Goal: Transaction & Acquisition: Purchase product/service

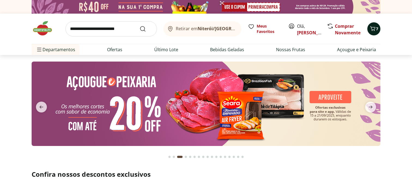
click at [373, 32] on span "Carrinho" at bounding box center [372, 28] width 7 height 7
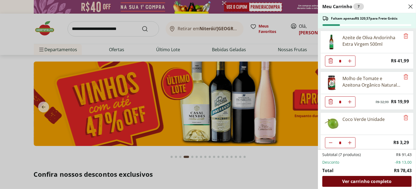
click at [366, 180] on span "Ver carrinho completo" at bounding box center [366, 181] width 49 height 4
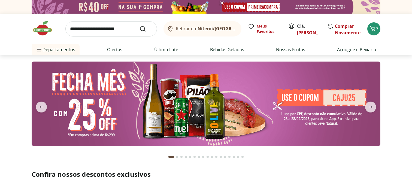
click at [192, 30] on span "Retirar em [GEOGRAPHIC_DATA]/[GEOGRAPHIC_DATA]" at bounding box center [206, 28] width 60 height 5
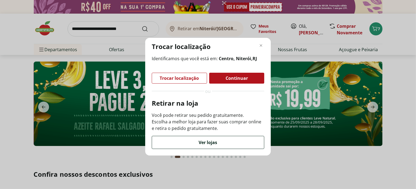
click at [208, 143] on span "Ver lojas" at bounding box center [208, 142] width 19 height 4
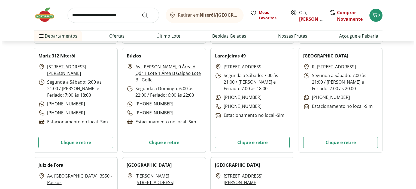
scroll to position [1548, 0]
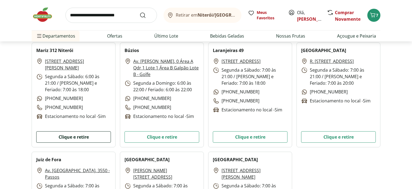
click at [71, 142] on button "Clique e retire" at bounding box center [73, 136] width 75 height 11
click at [379, 17] on button "7" at bounding box center [373, 15] width 13 height 13
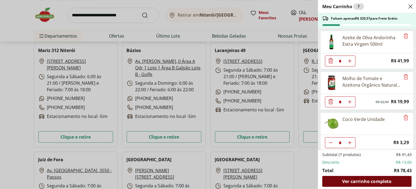
click at [350, 179] on span "Ver carrinho completo" at bounding box center [366, 181] width 49 height 4
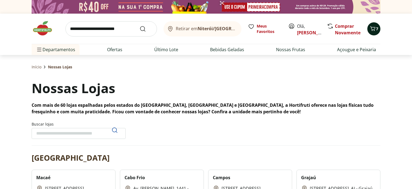
click at [372, 27] on icon "Carrinho" at bounding box center [372, 28] width 5 height 5
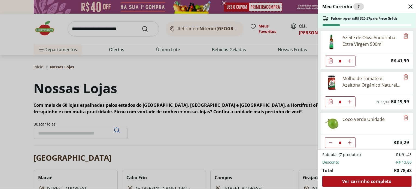
click at [411, 6] on icon "Close" at bounding box center [410, 6] width 7 height 7
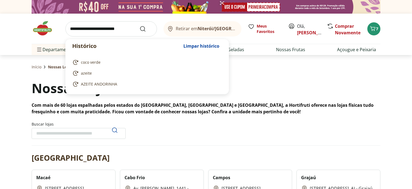
click at [102, 32] on input "search" at bounding box center [111, 28] width 92 height 15
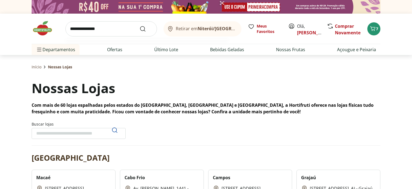
type input "**********"
click at [140, 26] on button "Submit Search" at bounding box center [146, 29] width 13 height 7
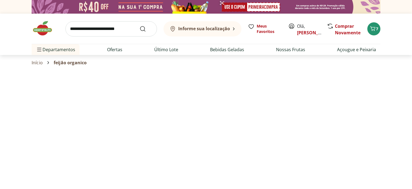
select select "**********"
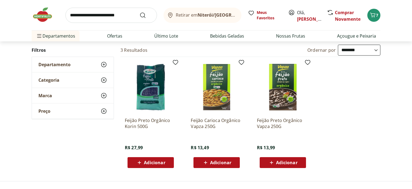
scroll to position [44, 0]
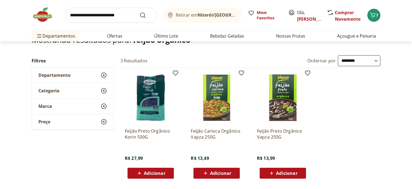
click at [84, 74] on div "Departamento" at bounding box center [73, 75] width 82 height 15
click at [113, 34] on link "Ofertas" at bounding box center [114, 36] width 15 height 7
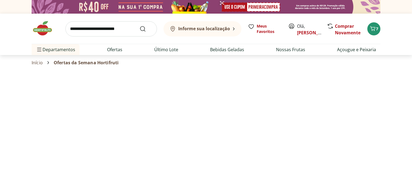
select select "**********"
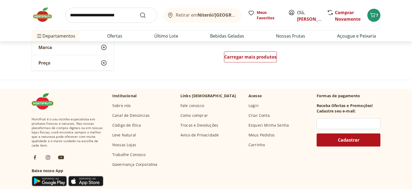
scroll to position [414, 0]
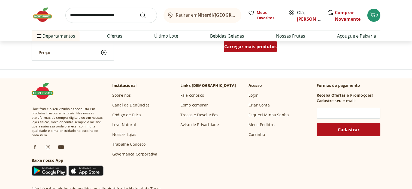
click at [254, 50] on div "Carregar mais produtos" at bounding box center [250, 46] width 53 height 11
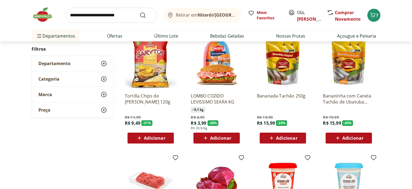
click at [228, 14] on button "Retirar em Niterói/RJ" at bounding box center [202, 15] width 78 height 15
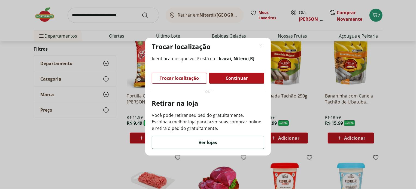
click at [207, 144] on span "Ver lojas" at bounding box center [208, 142] width 19 height 4
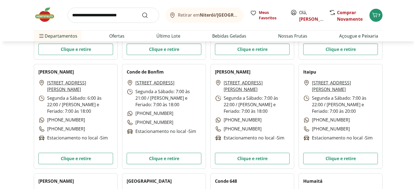
scroll to position [1090, 0]
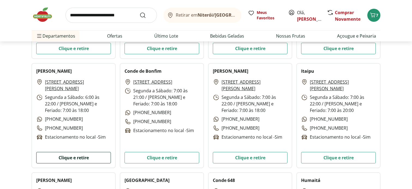
click at [82, 160] on button "Clique e retire" at bounding box center [73, 157] width 75 height 11
click at [374, 16] on icon "Carrinho" at bounding box center [372, 15] width 5 height 5
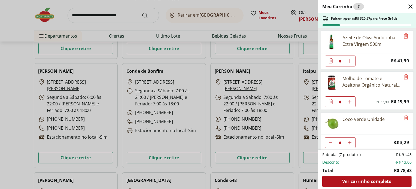
click at [351, 62] on icon "Aumentar Quantidade" at bounding box center [350, 61] width 4 height 4
click at [330, 61] on use "Diminuir Quantidade" at bounding box center [331, 61] width 4 height 4
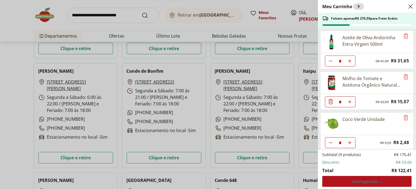
click at [330, 61] on use "Diminuir Quantidade" at bounding box center [331, 61] width 4 height 4
type input "*"
click at [347, 102] on button "Aumentar Quantidade" at bounding box center [349, 101] width 11 height 11
type input "*"
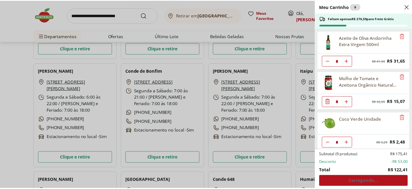
scroll to position [2, 0]
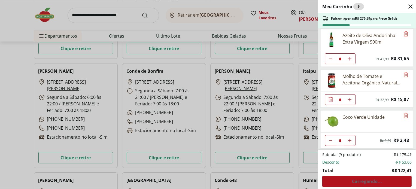
click at [407, 6] on icon "Close" at bounding box center [410, 6] width 7 height 7
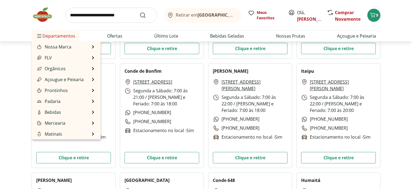
click at [71, 36] on span "Departamentos" at bounding box center [55, 35] width 39 height 13
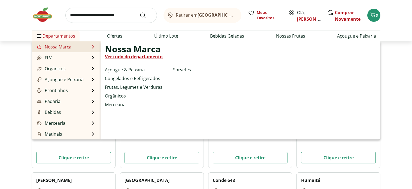
click at [132, 86] on link "Frutas, Legumes e Verduras" at bounding box center [133, 87] width 57 height 7
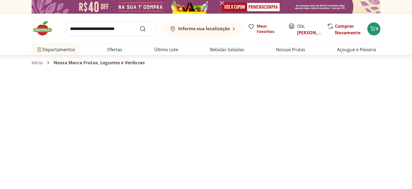
select select "**********"
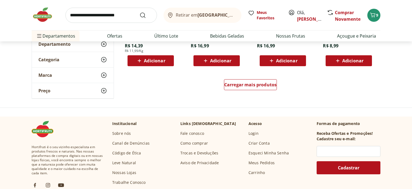
scroll to position [392, 0]
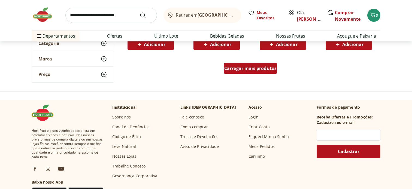
click at [260, 70] on span "Carregar mais produtos" at bounding box center [250, 68] width 53 height 4
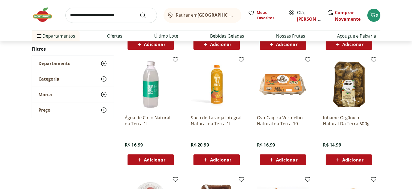
click at [283, 160] on span "Adicionar" at bounding box center [286, 160] width 21 height 4
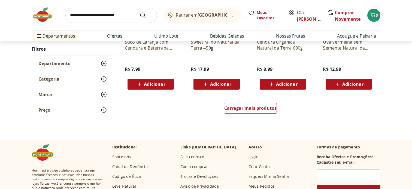
scroll to position [708, 0]
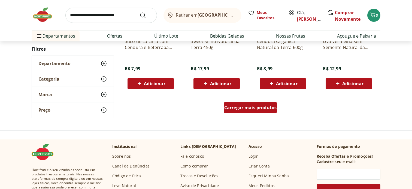
click at [271, 108] on span "Carregar mais produtos" at bounding box center [250, 107] width 53 height 4
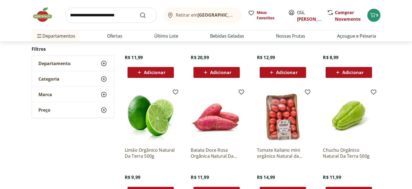
scroll to position [828, 0]
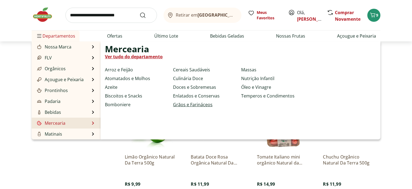
click at [183, 106] on link "Grãos e Farináceos" at bounding box center [193, 104] width 40 height 7
select select "**********"
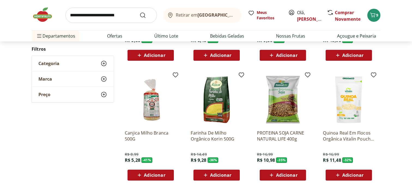
scroll to position [153, 0]
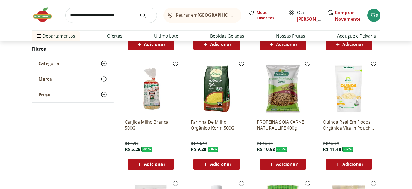
click at [225, 165] on span "Adicionar" at bounding box center [220, 164] width 21 height 4
click at [411, 149] on div "**********" at bounding box center [206, 124] width 412 height 396
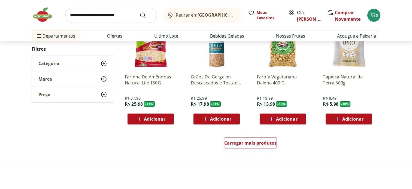
scroll to position [327, 0]
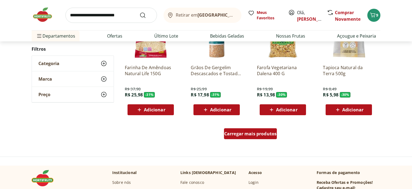
click at [270, 134] on span "Carregar mais produtos" at bounding box center [250, 134] width 53 height 4
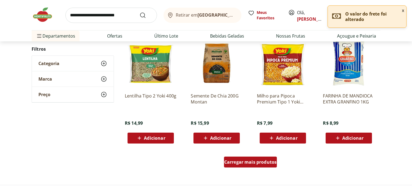
scroll to position [665, 0]
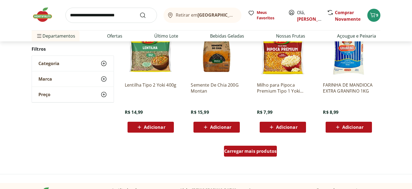
click at [240, 151] on span "Carregar mais produtos" at bounding box center [250, 151] width 53 height 4
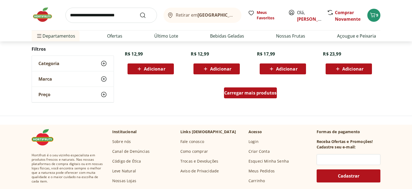
scroll to position [1079, 0]
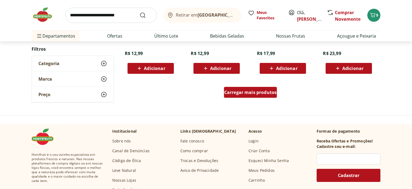
click at [246, 92] on span "Carregar mais produtos" at bounding box center [250, 92] width 53 height 4
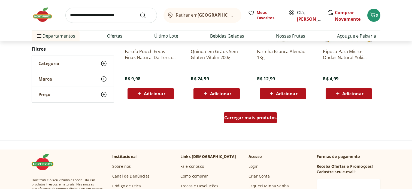
scroll to position [1471, 0]
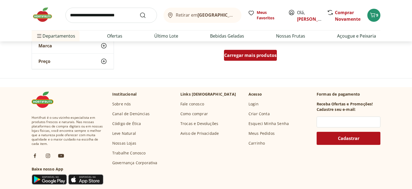
click at [244, 56] on span "Carregar mais produtos" at bounding box center [250, 55] width 53 height 4
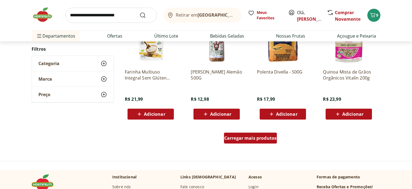
scroll to position [1755, 0]
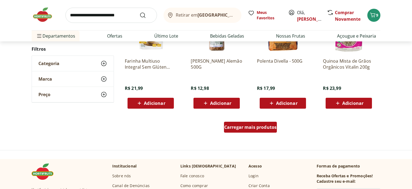
click at [230, 125] on span "Carregar mais produtos" at bounding box center [250, 127] width 53 height 4
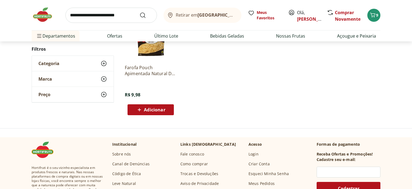
scroll to position [120, 0]
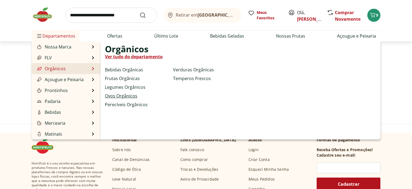
click at [122, 95] on link "Ovos Orgânicos" at bounding box center [121, 96] width 32 height 7
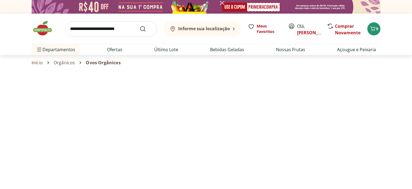
select select "**********"
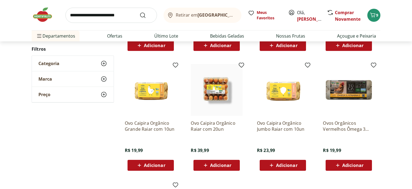
scroll to position [142, 0]
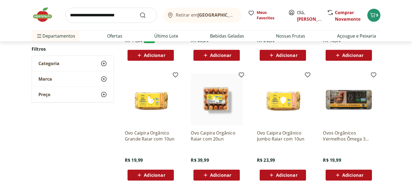
click at [411, 58] on div "**********" at bounding box center [206, 121] width 412 height 368
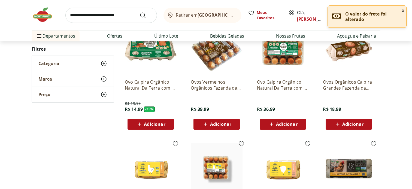
scroll to position [44, 0]
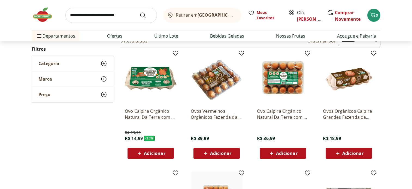
click at [161, 157] on div "Adicionar" at bounding box center [151, 154] width 38 height 10
click at [288, 36] on link "Nossas Frutas" at bounding box center [290, 36] width 29 height 7
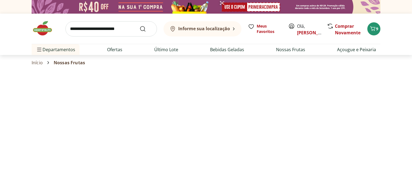
select select "**********"
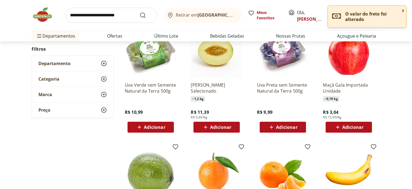
scroll to position [251, 0]
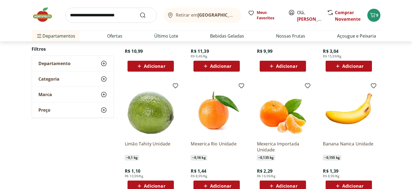
click at [100, 79] on div "Categoria" at bounding box center [73, 78] width 82 height 15
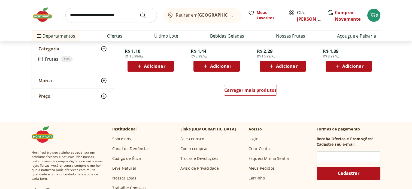
scroll to position [381, 0]
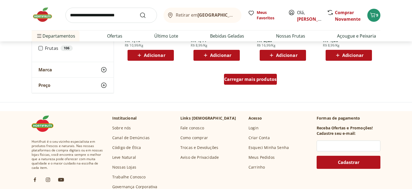
click at [272, 81] on span "Carregar mais produtos" at bounding box center [250, 79] width 53 height 4
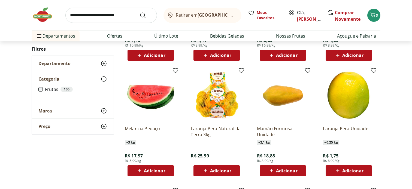
click at [411, 154] on div "**********" at bounding box center [206, 73] width 412 height 751
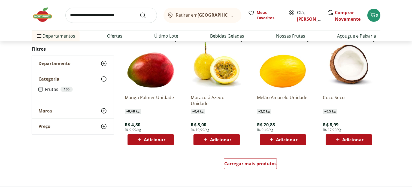
scroll to position [687, 0]
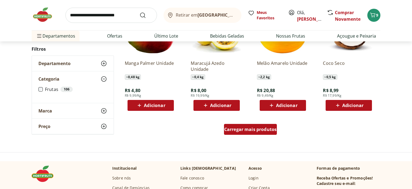
click at [257, 129] on span "Carregar mais produtos" at bounding box center [250, 129] width 53 height 4
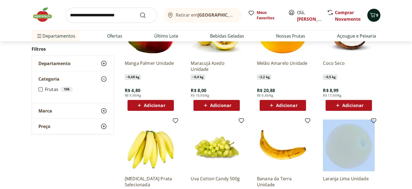
click at [375, 16] on icon "Carrinho" at bounding box center [372, 15] width 7 height 7
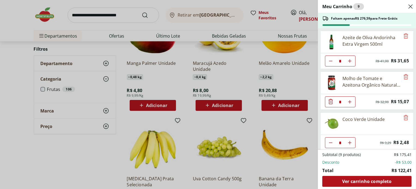
click at [349, 101] on icon "Aumentar Quantidade" at bounding box center [350, 102] width 4 height 4
type input "*"
click at [350, 141] on icon "Aumentar Quantidade" at bounding box center [350, 143] width 4 height 4
type input "*"
click at [411, 5] on use "Close" at bounding box center [410, 6] width 7 height 7
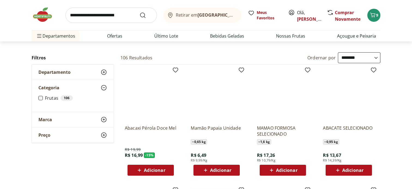
scroll to position [0, 0]
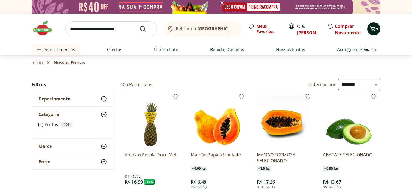
click at [372, 31] on icon "Carrinho" at bounding box center [372, 28] width 7 height 7
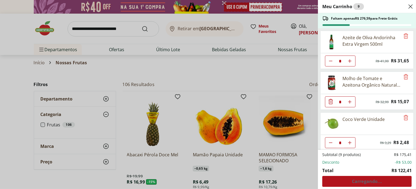
click at [65, 51] on div "Meu Carrinho 9 Faltam apenas R$ 276,59 para Frete Grátis Azeite de Oliva Andori…" at bounding box center [208, 94] width 416 height 189
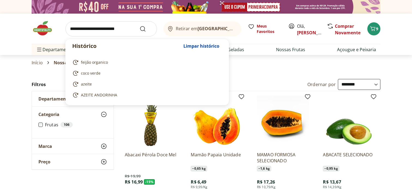
click at [102, 28] on input "search" at bounding box center [111, 28] width 92 height 15
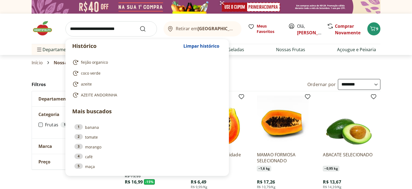
click at [102, 28] on input "search" at bounding box center [111, 28] width 92 height 15
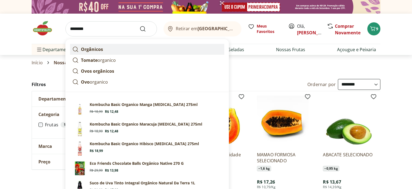
click at [93, 49] on strong "Orgânicos" at bounding box center [92, 49] width 22 height 6
type input "*********"
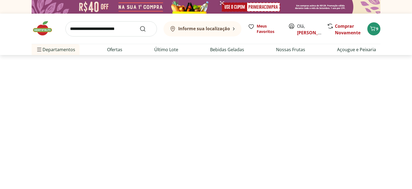
select select "**********"
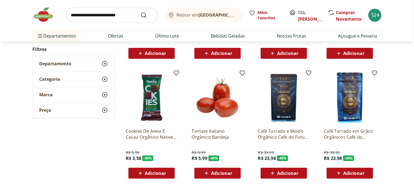
scroll to position [174, 0]
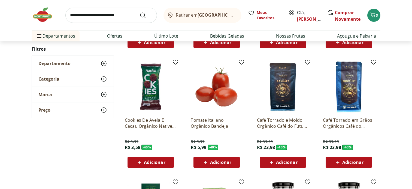
click at [150, 165] on span "Adicionar" at bounding box center [150, 162] width 29 height 7
click at [375, 14] on icon "Carrinho" at bounding box center [372, 15] width 5 height 5
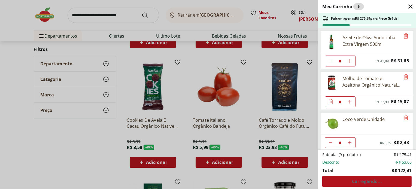
click at [371, 175] on div "Subtotal (9 produtos) R$ 175,41 Desconto -R$ 53,00 Total R$ 122,41 Carregando..." at bounding box center [366, 169] width 89 height 35
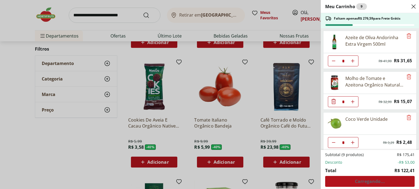
click at [412, 157] on footer "Subtotal (9 produtos) R$ 175,41 Desconto -R$ 53,00 Total R$ 122,41 Carregando..." at bounding box center [369, 169] width 98 height 39
click at [412, 8] on icon "Close" at bounding box center [413, 6] width 7 height 7
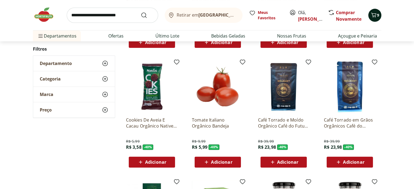
click at [378, 13] on span "9" at bounding box center [378, 15] width 2 height 5
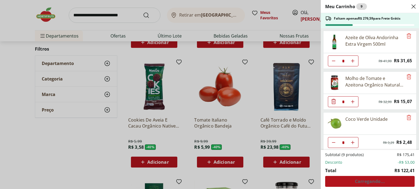
click at [412, 6] on icon "Close" at bounding box center [413, 6] width 7 height 7
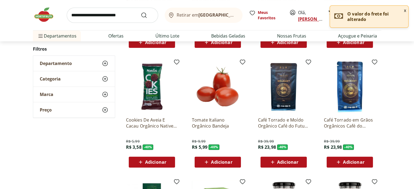
click at [304, 21] on link "[PERSON_NAME]" at bounding box center [315, 19] width 35 height 6
click at [375, 15] on p "O valor do frete foi alterado" at bounding box center [376, 16] width 57 height 11
click at [381, 15] on p "O valor do frete foi alterado" at bounding box center [376, 16] width 57 height 11
click at [407, 10] on button "x" at bounding box center [405, 10] width 7 height 9
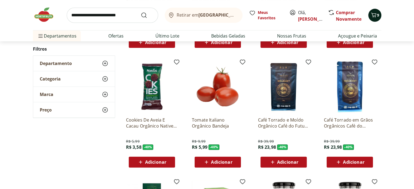
click at [381, 14] on button "9" at bounding box center [375, 15] width 13 height 13
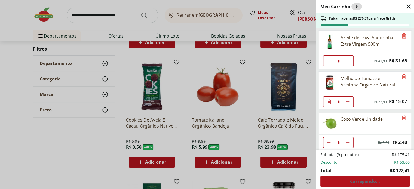
click at [412, 6] on icon "Close" at bounding box center [409, 6] width 7 height 7
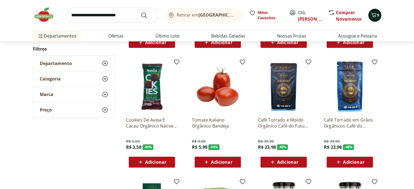
click at [377, 18] on span "9" at bounding box center [378, 15] width 2 height 5
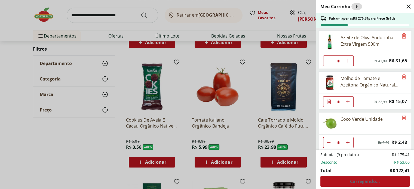
click at [377, 20] on div "Meu Carrinho 9 Faltam apenas R$ 276,59 para Frete Grátis Azeite de Oliva Andori…" at bounding box center [207, 94] width 414 height 189
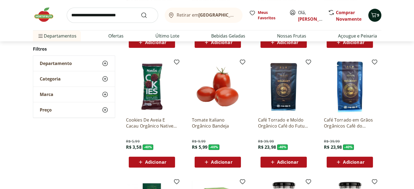
click at [377, 18] on span "9" at bounding box center [378, 15] width 2 height 5
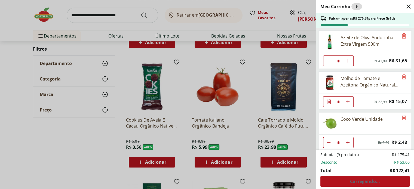
click at [412, 5] on icon "Close" at bounding box center [409, 6] width 7 height 7
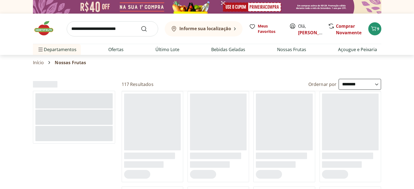
select select "**********"
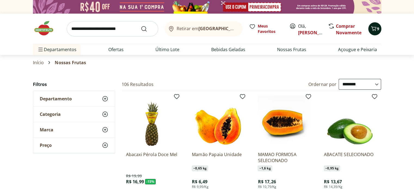
click at [379, 27] on span "9" at bounding box center [378, 28] width 2 height 5
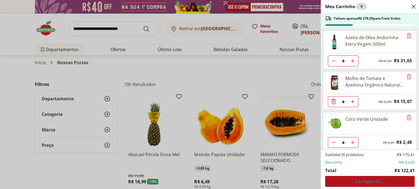
click at [414, 8] on icon "Close" at bounding box center [413, 6] width 7 height 7
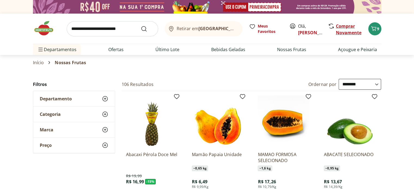
click at [350, 27] on link "Comprar Novamente" at bounding box center [349, 29] width 26 height 13
click at [379, 31] on button "9" at bounding box center [375, 28] width 13 height 13
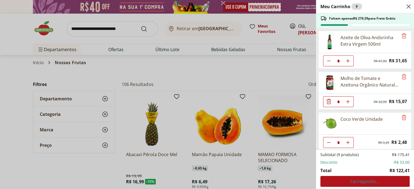
click at [412, 5] on use "Close" at bounding box center [409, 6] width 7 height 7
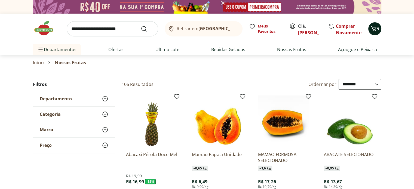
click at [371, 25] on icon "Carrinho" at bounding box center [374, 28] width 7 height 7
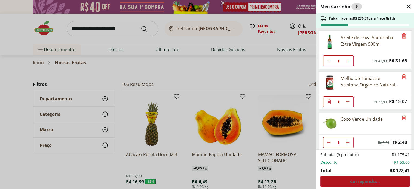
click at [412, 5] on icon "Close" at bounding box center [409, 6] width 7 height 7
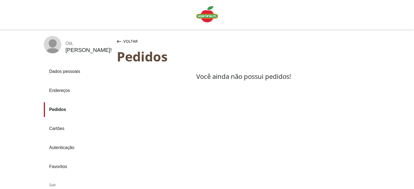
click at [58, 108] on link "Pedidos" at bounding box center [78, 109] width 69 height 15
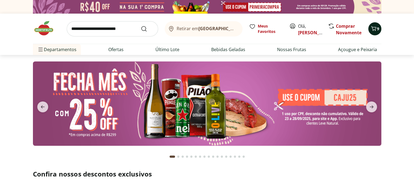
click at [369, 32] on button "9" at bounding box center [375, 28] width 13 height 13
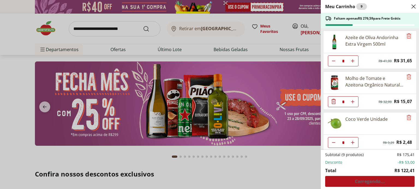
click at [406, 34] on icon "Remove" at bounding box center [408, 35] width 4 height 5
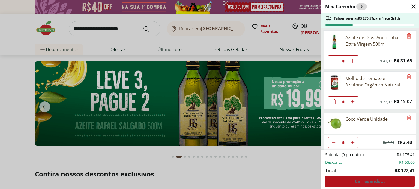
click at [410, 37] on div "Azeite de Oliva Andorinha Extra Virgem 500ml" at bounding box center [369, 42] width 93 height 22
click at [407, 37] on icon "Remove" at bounding box center [408, 36] width 7 height 7
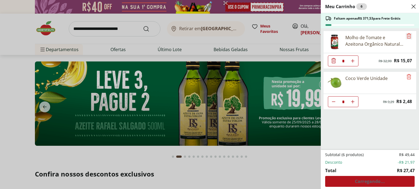
click at [407, 37] on icon "Remove" at bounding box center [408, 36] width 7 height 7
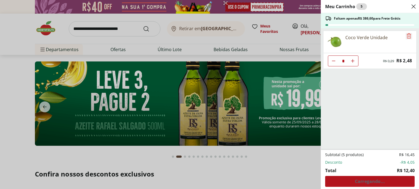
click at [407, 37] on ul "Coco Verde Unidade * Original price: R$ 3,29 Price: R$ 2,48" at bounding box center [368, 89] width 97 height 122
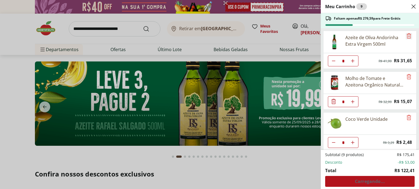
click at [407, 37] on icon "Remove" at bounding box center [408, 36] width 7 height 7
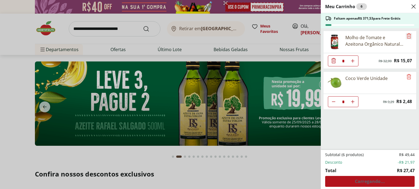
click at [407, 37] on icon "Remove" at bounding box center [408, 36] width 7 height 7
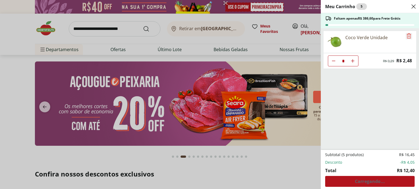
click at [407, 37] on icon "Remove" at bounding box center [408, 36] width 7 height 7
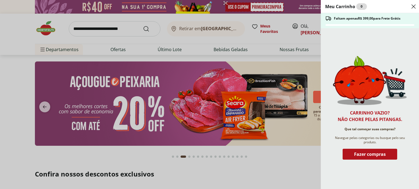
click at [413, 7] on icon "Close" at bounding box center [413, 6] width 7 height 7
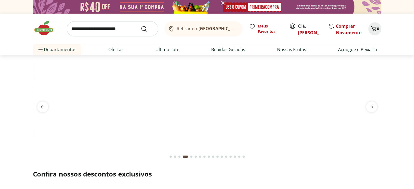
click at [228, 30] on b "[GEOGRAPHIC_DATA]/[GEOGRAPHIC_DATA]" at bounding box center [245, 29] width 92 height 6
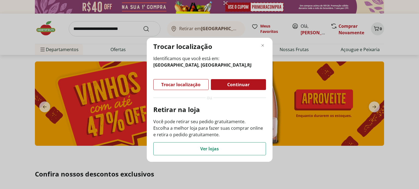
click at [196, 85] on span "Trocar localização" at bounding box center [180, 85] width 39 height 4
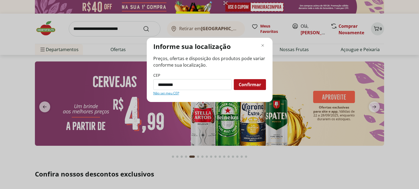
click at [196, 85] on input "*********" at bounding box center [192, 84] width 78 height 11
click at [171, 95] on link "Não sei meu CEP" at bounding box center [166, 93] width 26 height 4
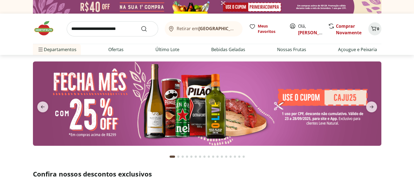
click at [215, 30] on b "[GEOGRAPHIC_DATA]/[GEOGRAPHIC_DATA]" at bounding box center [245, 29] width 92 height 6
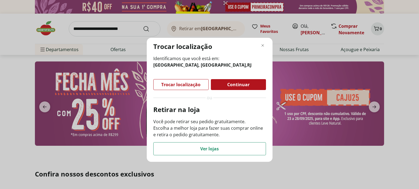
click at [191, 81] on div "Trocar localização" at bounding box center [180, 85] width 55 height 10
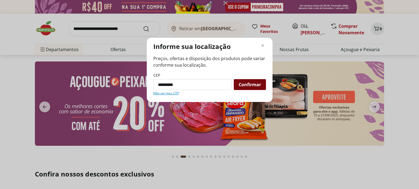
type input "*********"
click at [246, 83] on span "Confirmar" at bounding box center [249, 85] width 22 height 4
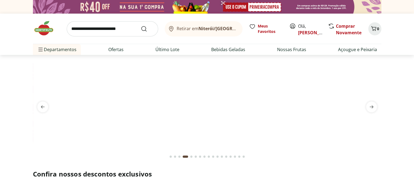
click at [228, 28] on button "Retirar em [GEOGRAPHIC_DATA]/[GEOGRAPHIC_DATA]" at bounding box center [204, 28] width 78 height 15
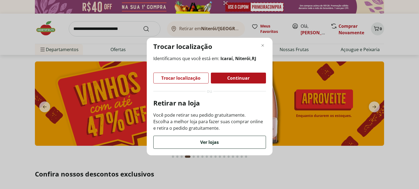
click at [213, 145] on span "Ver lojas" at bounding box center [209, 142] width 19 height 4
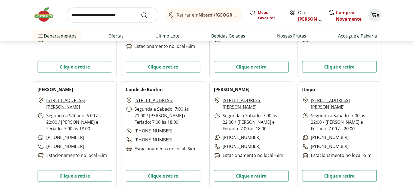
scroll to position [1079, 0]
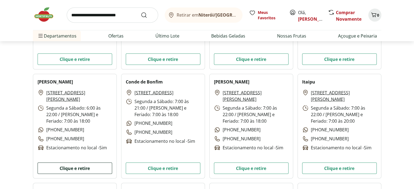
click at [71, 169] on button "Clique e retire" at bounding box center [75, 168] width 75 height 11
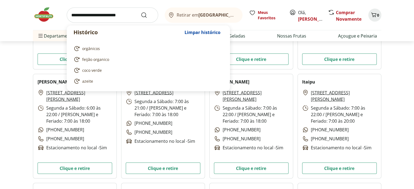
click at [94, 14] on input "search" at bounding box center [113, 15] width 92 height 15
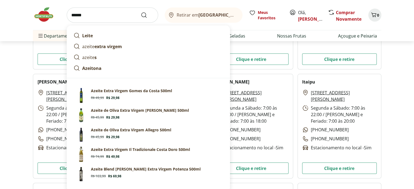
type input "******"
click at [141, 12] on button "Submit Search" at bounding box center [147, 15] width 13 height 7
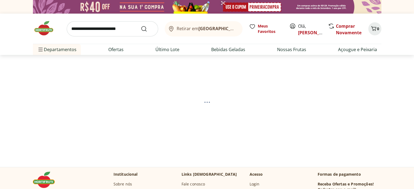
select select "**********"
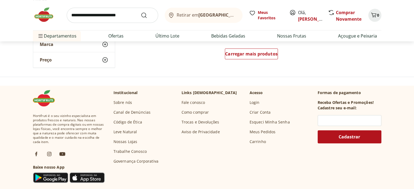
scroll to position [427, 0]
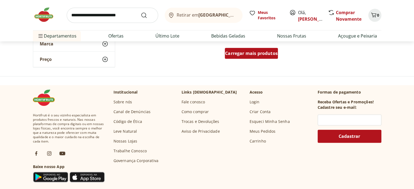
click at [263, 55] on span "Carregar mais produtos" at bounding box center [251, 53] width 53 height 4
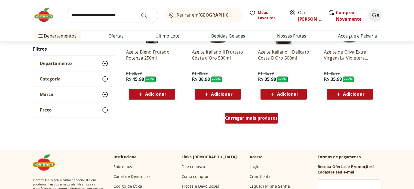
scroll to position [732, 0]
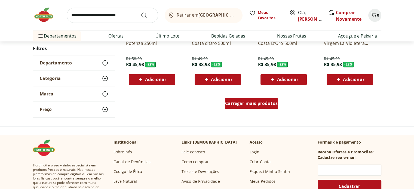
click at [254, 110] on link "Carregar mais produtos" at bounding box center [251, 104] width 53 height 13
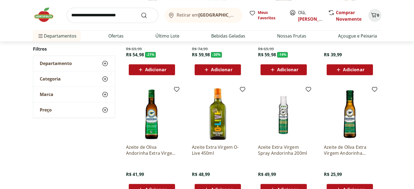
scroll to position [863, 0]
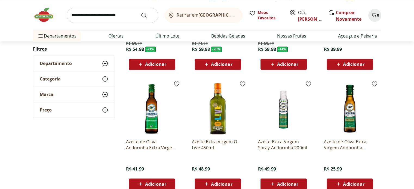
click at [158, 186] on span "Adicionar" at bounding box center [155, 184] width 21 height 4
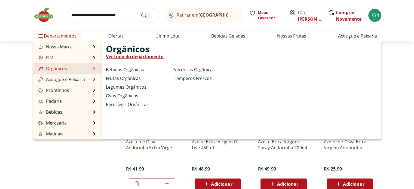
click at [119, 95] on link "Ovos Orgânicos" at bounding box center [122, 96] width 32 height 7
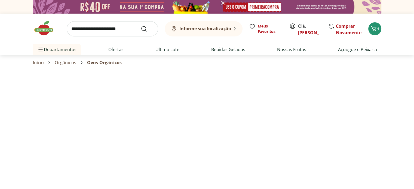
select select "**********"
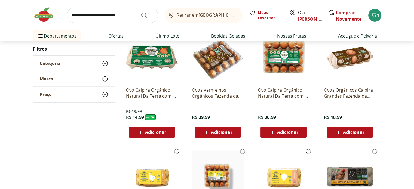
scroll to position [65, 0]
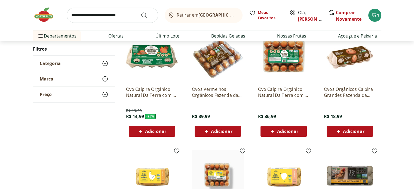
click at [152, 132] on span "Adicionar" at bounding box center [155, 131] width 21 height 4
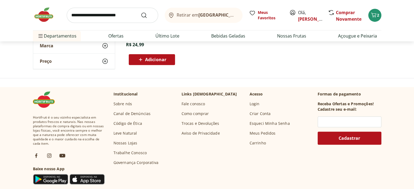
scroll to position [395, 0]
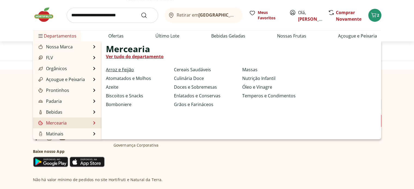
click at [128, 68] on link "Arroz e Feijão" at bounding box center [120, 69] width 28 height 7
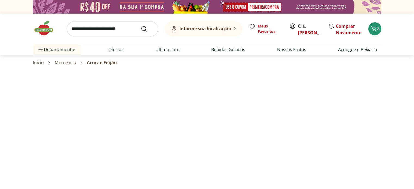
select select "**********"
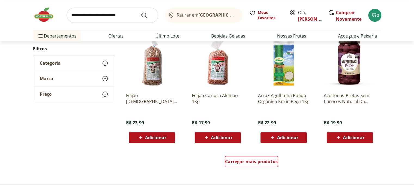
scroll to position [323, 0]
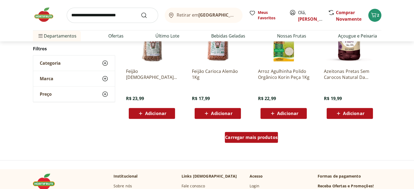
click at [244, 141] on div "Carregar mais produtos" at bounding box center [251, 137] width 53 height 11
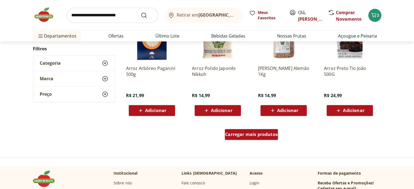
scroll to position [726, 0]
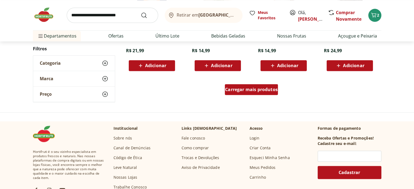
click at [244, 89] on span "Carregar mais produtos" at bounding box center [251, 89] width 53 height 4
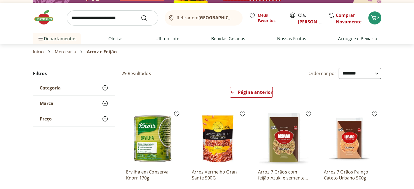
scroll to position [33, 0]
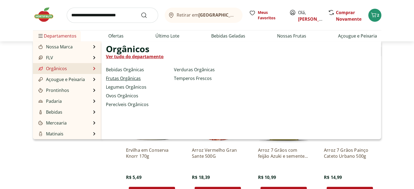
click at [114, 79] on link "Frutas Orgânicas" at bounding box center [123, 78] width 35 height 7
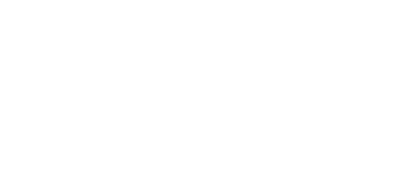
select select "**********"
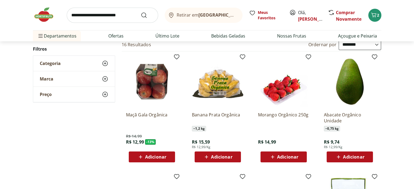
scroll to position [44, 0]
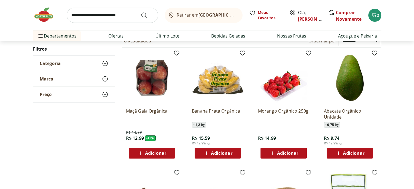
click at [152, 152] on span "Adicionar" at bounding box center [155, 153] width 21 height 4
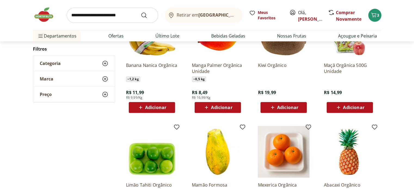
scroll to position [375, 0]
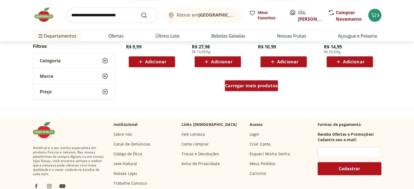
click at [240, 86] on span "Carregar mais produtos" at bounding box center [251, 86] width 53 height 4
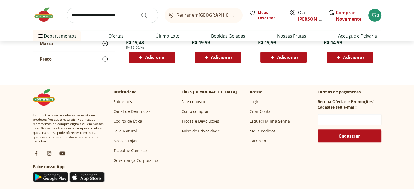
scroll to position [182, 0]
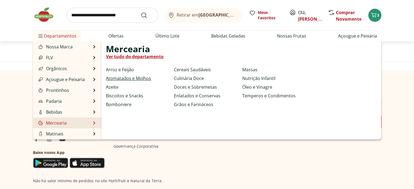
click at [144, 80] on link "Atomatados e Molhos" at bounding box center [128, 78] width 45 height 7
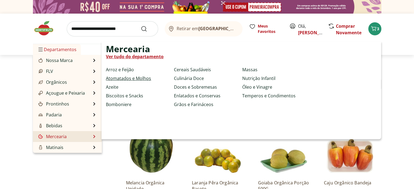
select select "**********"
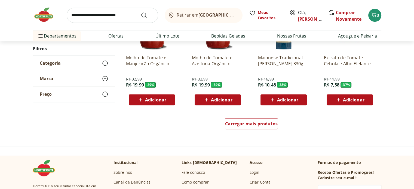
scroll to position [351, 0]
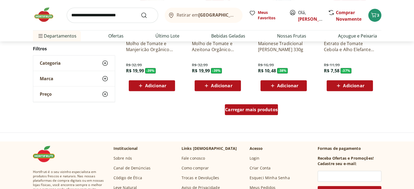
click at [269, 109] on span "Carregar mais produtos" at bounding box center [251, 110] width 53 height 4
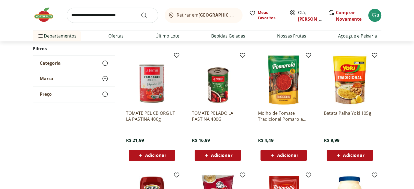
scroll to position [682, 0]
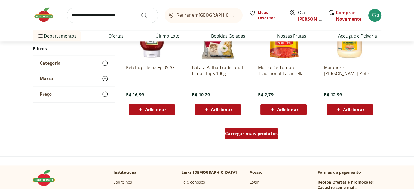
click at [271, 134] on span "Carregar mais produtos" at bounding box center [251, 134] width 53 height 4
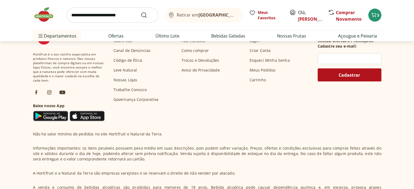
scroll to position [1014, 0]
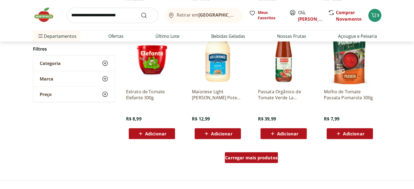
click at [247, 158] on span "Carregar mais produtos" at bounding box center [251, 158] width 53 height 4
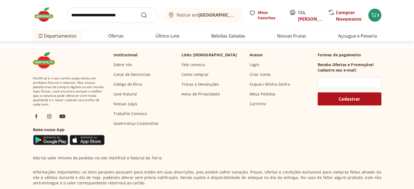
scroll to position [1345, 0]
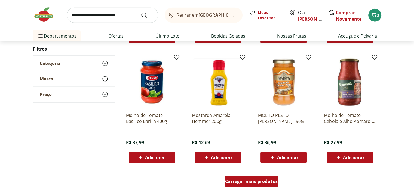
click at [259, 182] on span "Carregar mais produtos" at bounding box center [251, 182] width 53 height 4
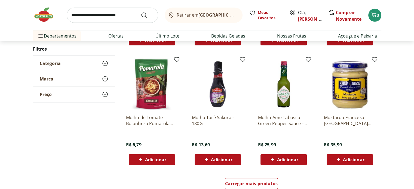
scroll to position [1709, 0]
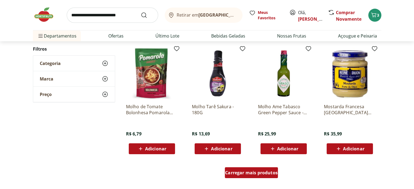
click at [270, 176] on div "Carregar mais produtos" at bounding box center [251, 173] width 53 height 11
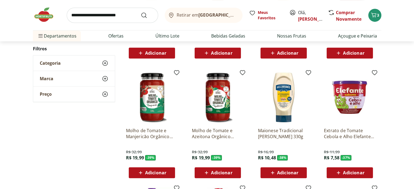
scroll to position [249, 0]
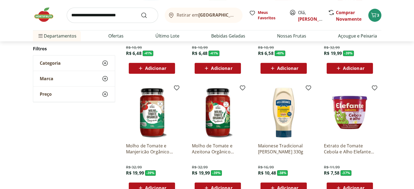
click at [219, 118] on img at bounding box center [218, 113] width 52 height 52
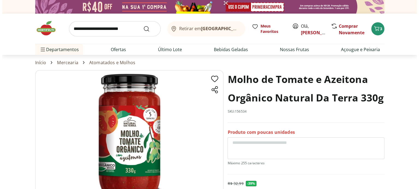
scroll to position [166, 0]
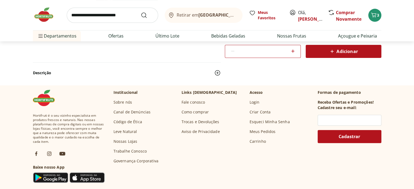
click at [359, 52] on div "Adicionar" at bounding box center [343, 52] width 67 height 10
click at [373, 17] on icon "Carrinho" at bounding box center [373, 15] width 5 height 5
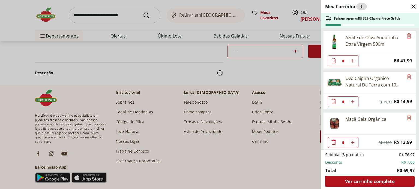
click at [414, 146] on div "Meu Carrinho 3 Faltam apenas R$ 329,03 para Frete Grátis Azeite de Oliva Andori…" at bounding box center [369, 94] width 98 height 189
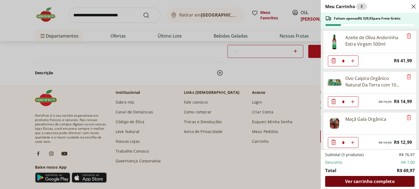
click at [381, 181] on span "Ver carrinho completo" at bounding box center [369, 182] width 49 height 4
